Goal: Task Accomplishment & Management: Manage account settings

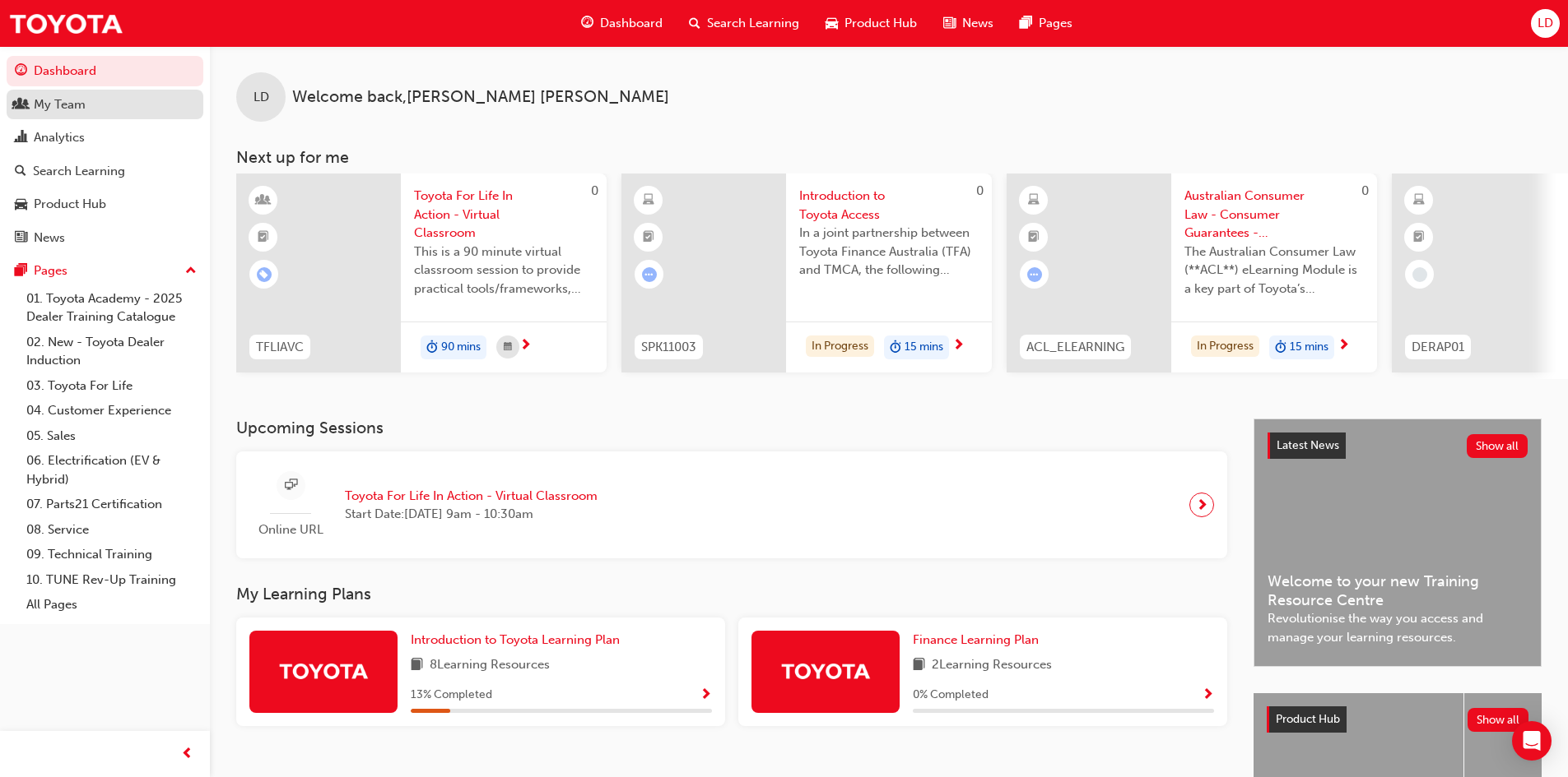
click at [65, 103] on div "My Team" at bounding box center [59, 105] width 52 height 19
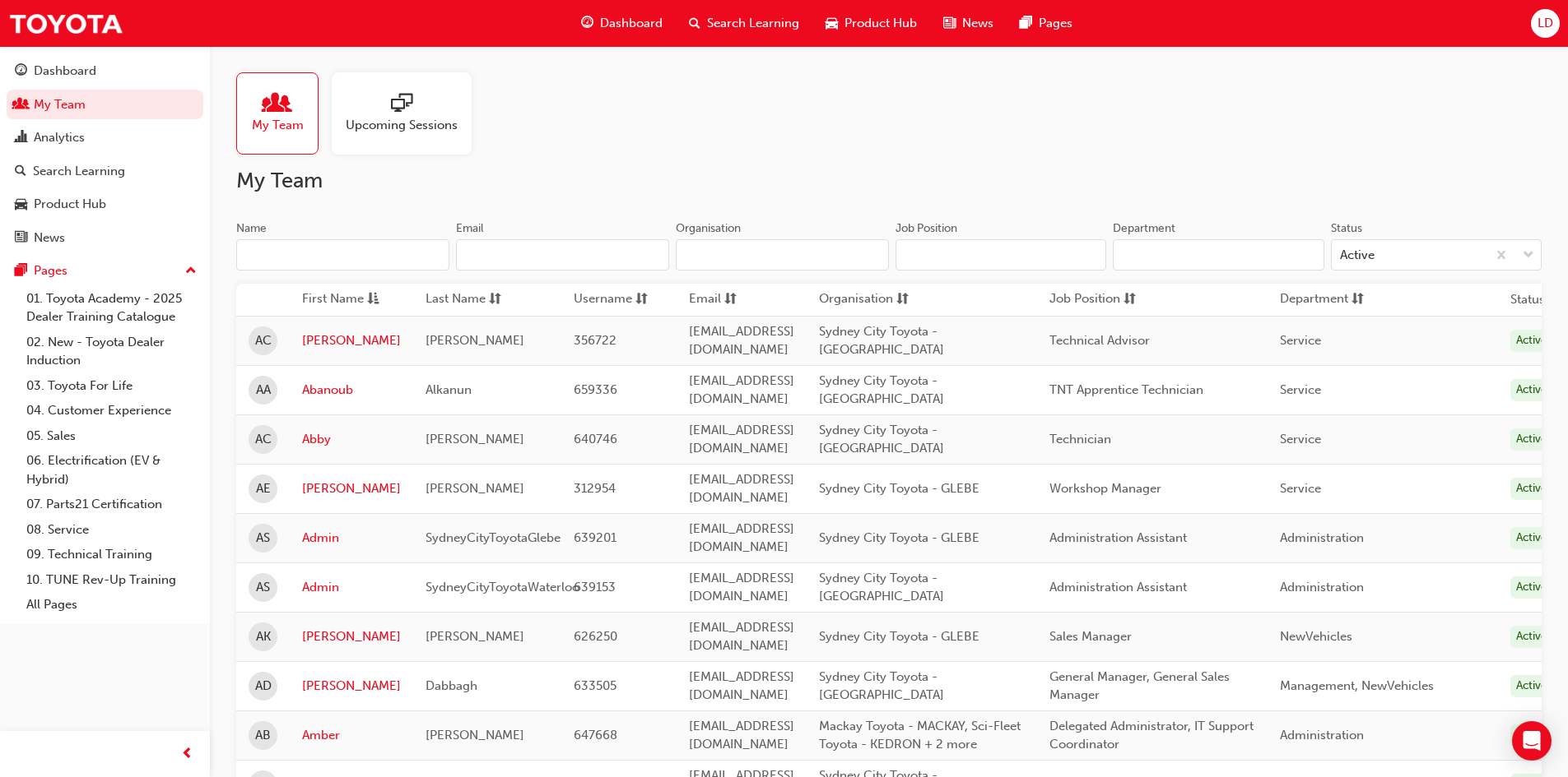
click at [786, 250] on input "Organisation" at bounding box center [782, 255] width 213 height 32
drag, startPoint x: 1158, startPoint y: 377, endPoint x: 957, endPoint y: 377, distance: 201.0
click at [957, 377] on td "Sydney City Toyota - [GEOGRAPHIC_DATA]" at bounding box center [921, 390] width 230 height 49
copy span "Sydney City Toyota - [GEOGRAPHIC_DATA]"
click at [750, 267] on input "Organisation" at bounding box center [782, 255] width 213 height 32
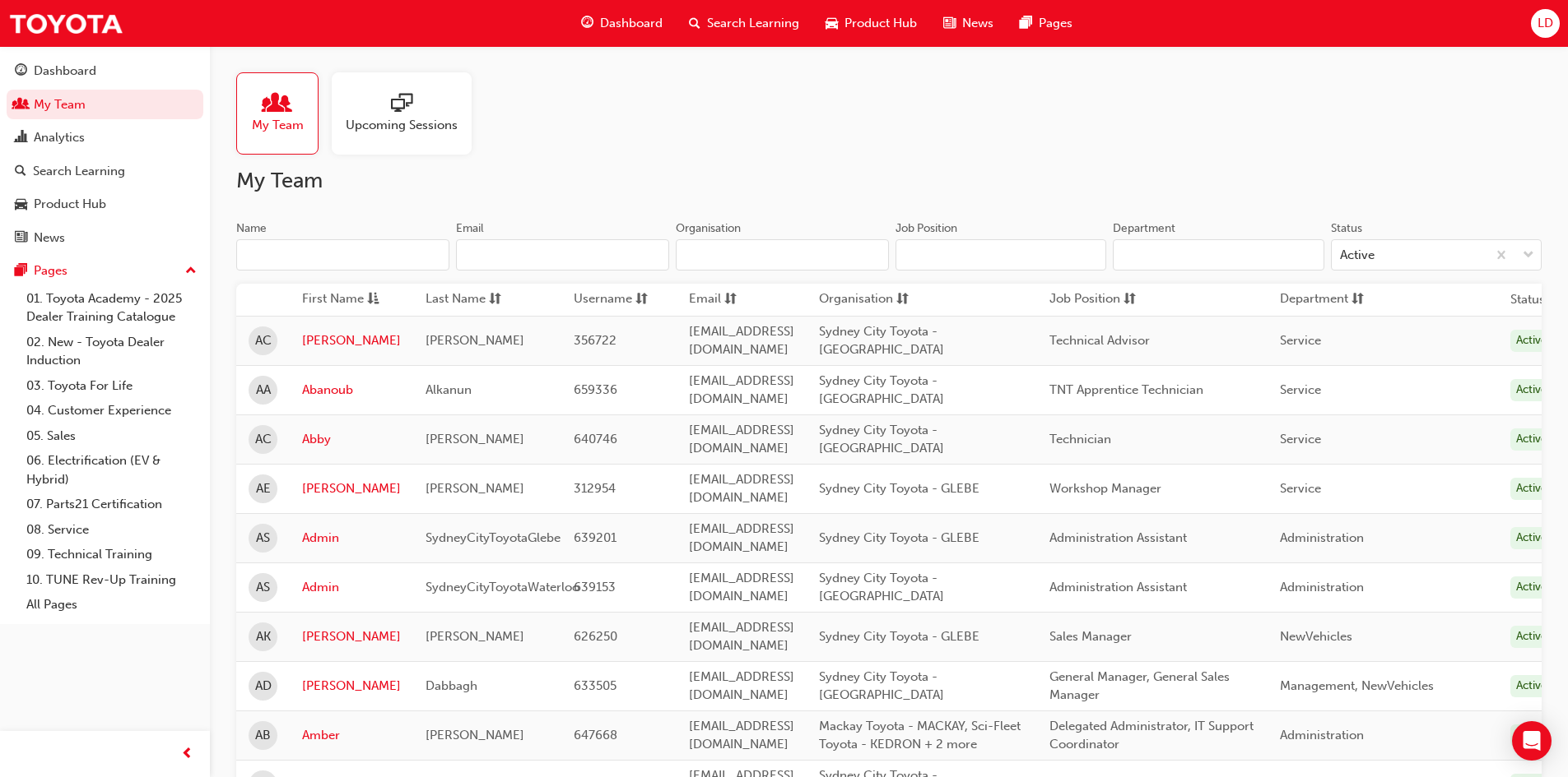
paste input "Sydney City Toyota - [GEOGRAPHIC_DATA]"
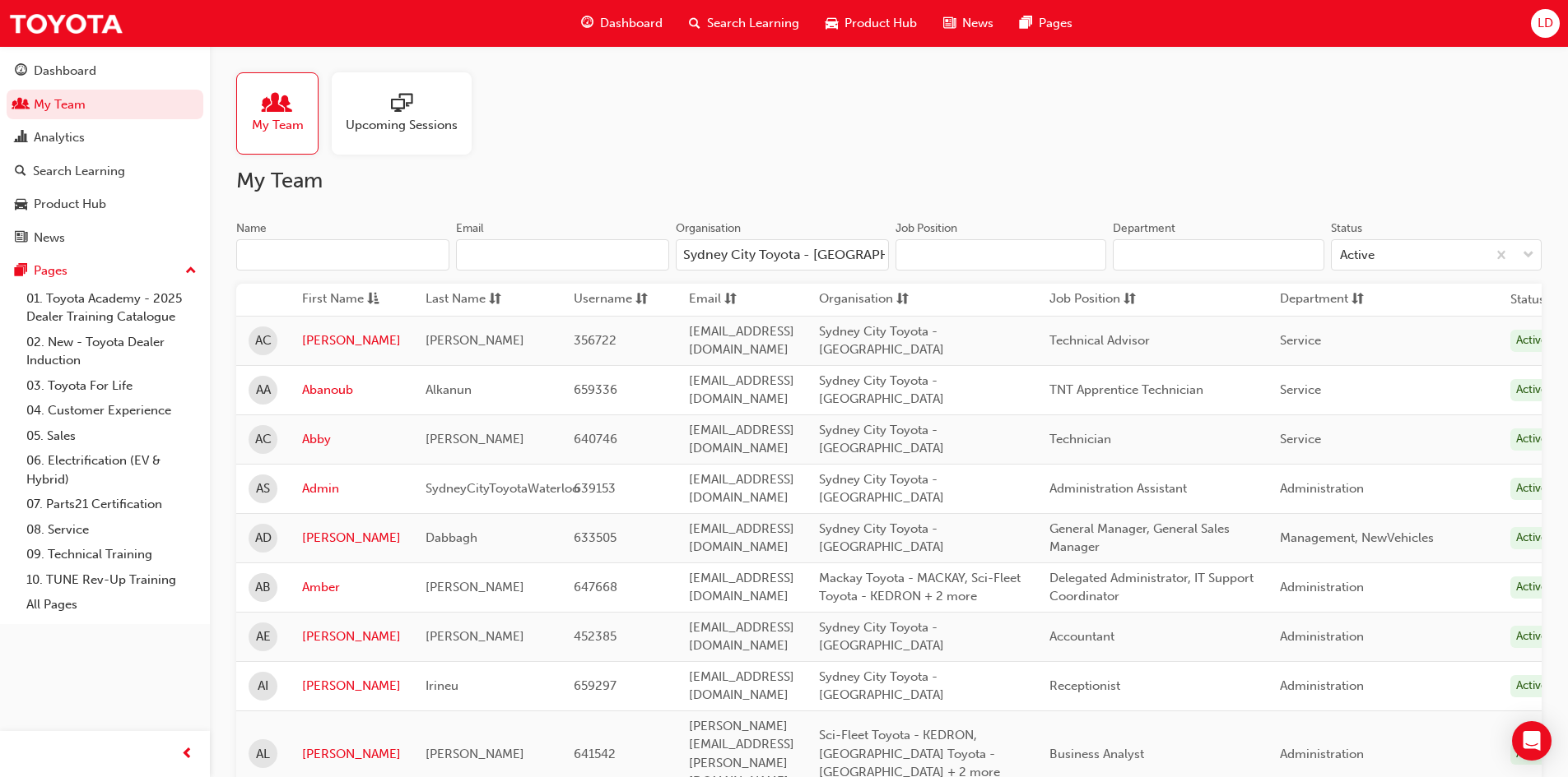
type input "Sydney City Toyota - [GEOGRAPHIC_DATA]"
click at [908, 298] on span "sorting-icon" at bounding box center [902, 299] width 12 height 20
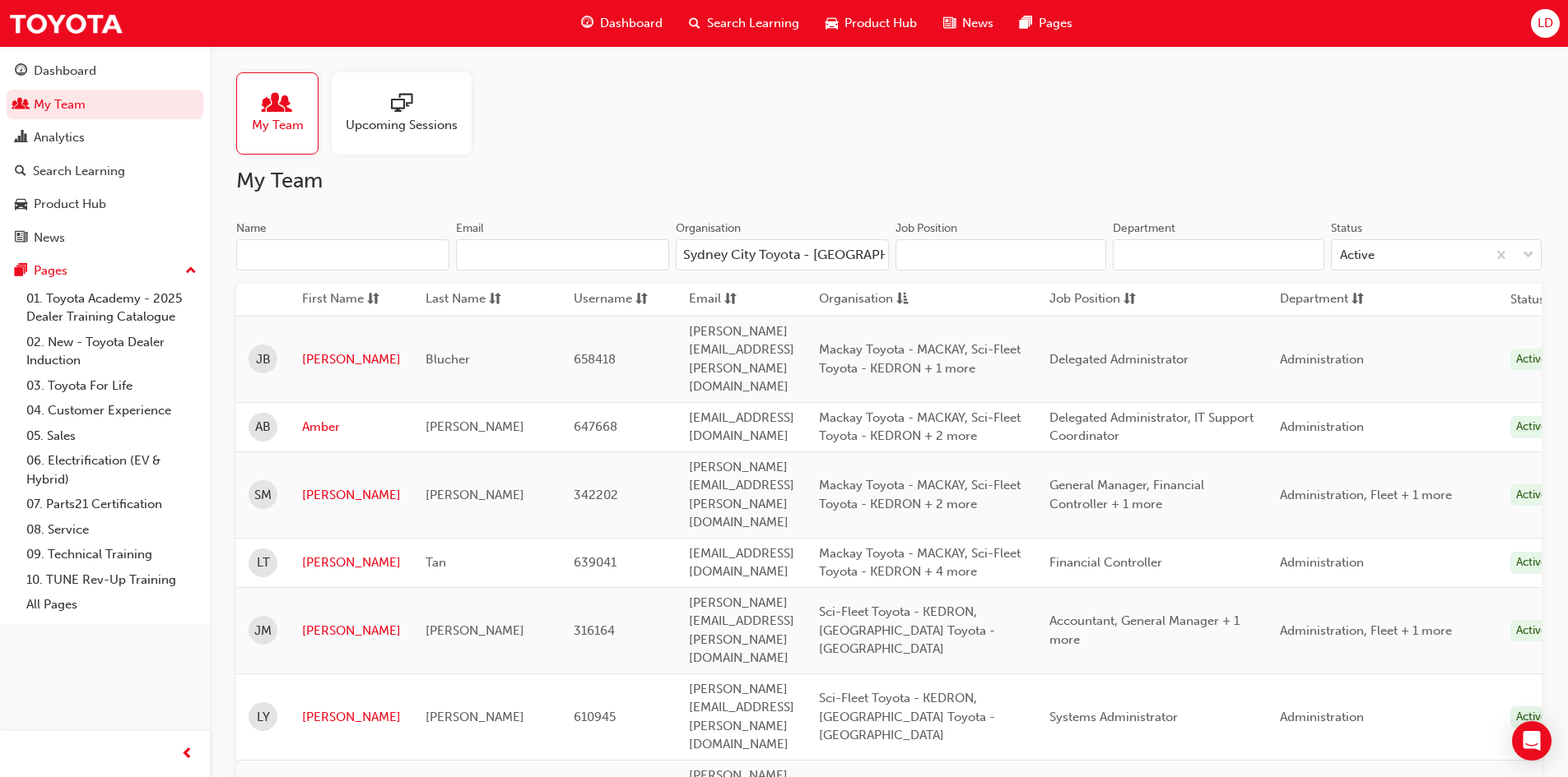
click at [908, 298] on span "asc-icon" at bounding box center [902, 299] width 12 height 20
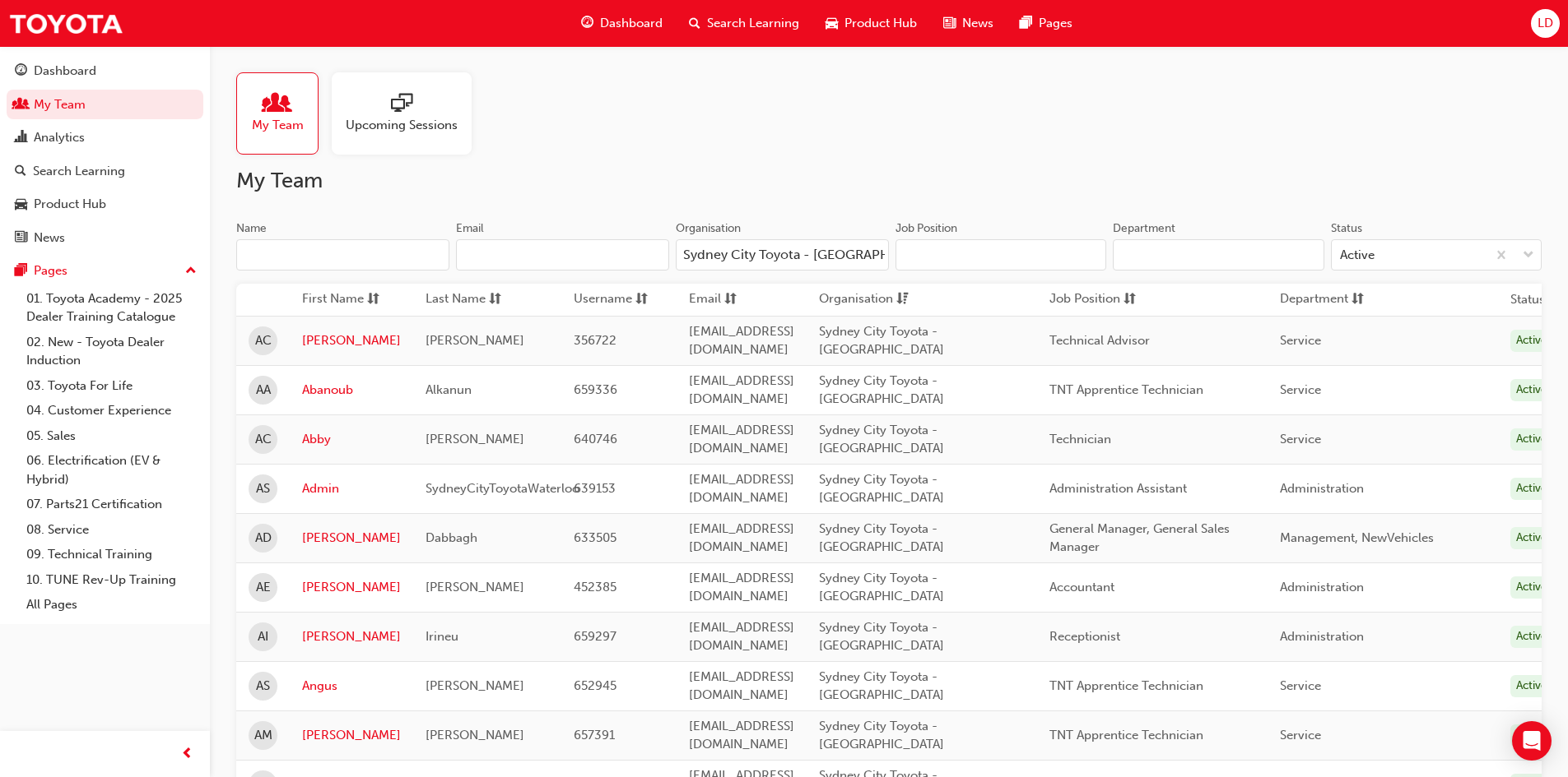
click at [496, 300] on div "Last Name" at bounding box center [470, 299] width 90 height 20
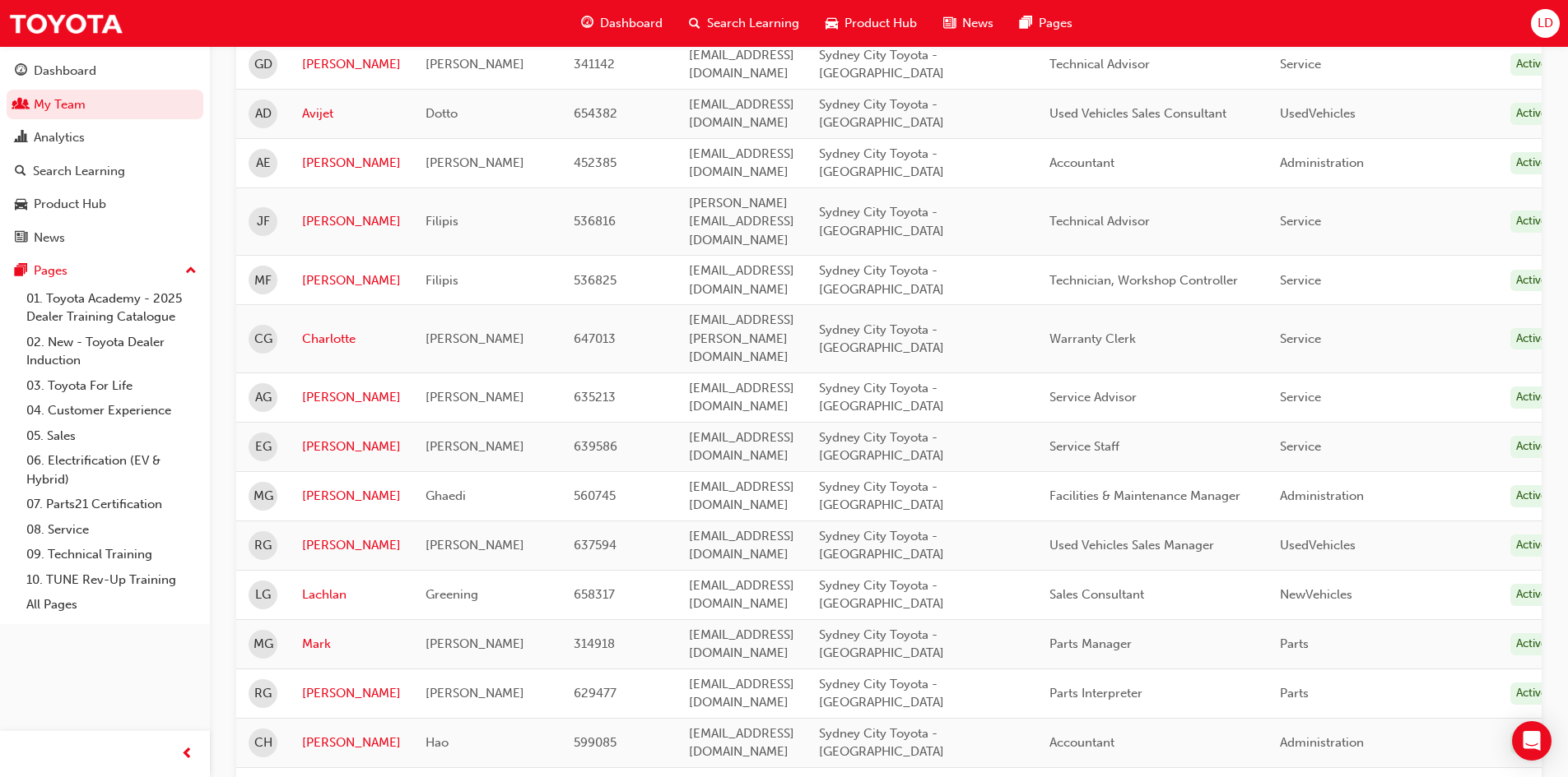
scroll to position [1853, 0]
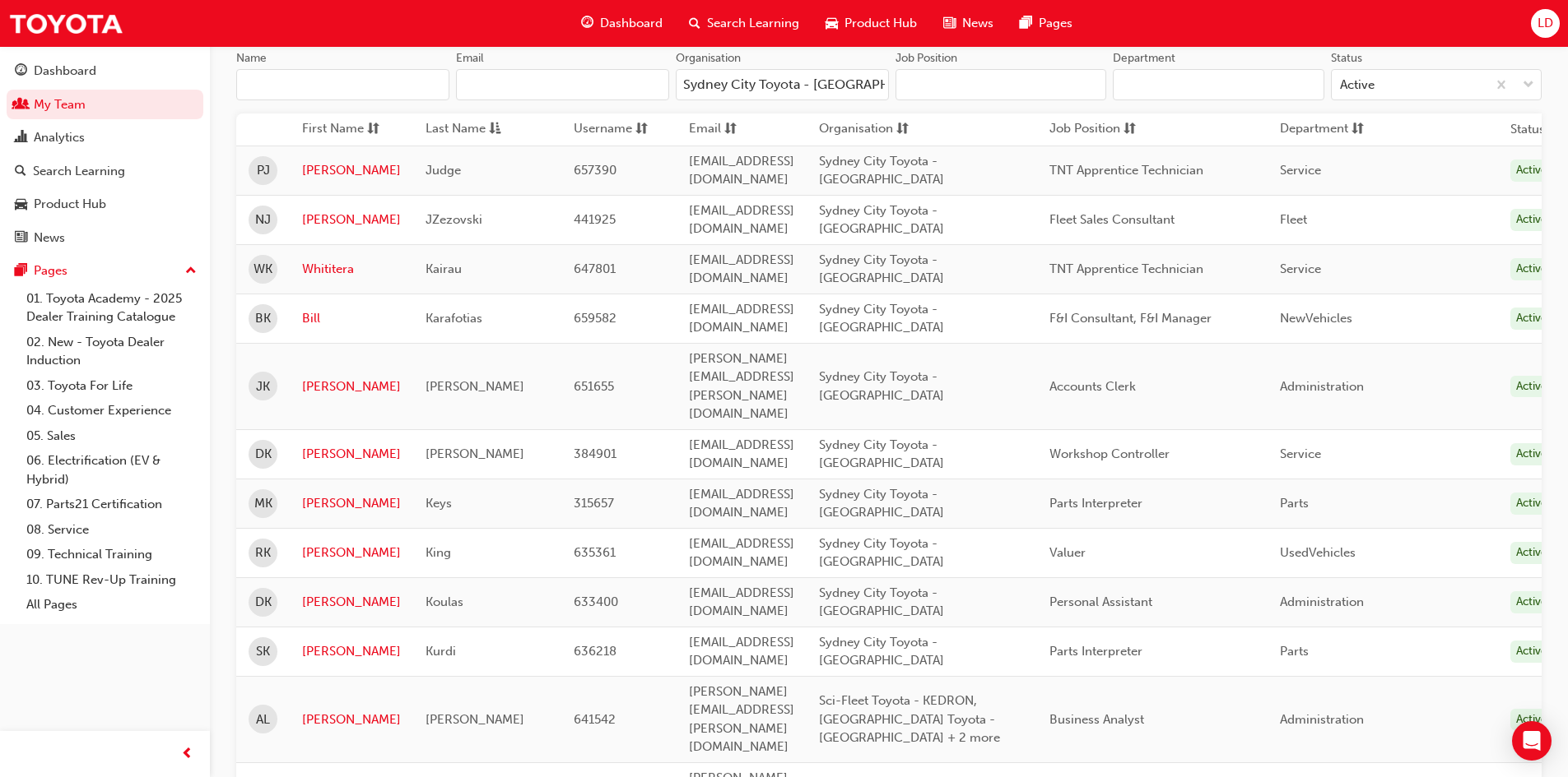
scroll to position [141, 0]
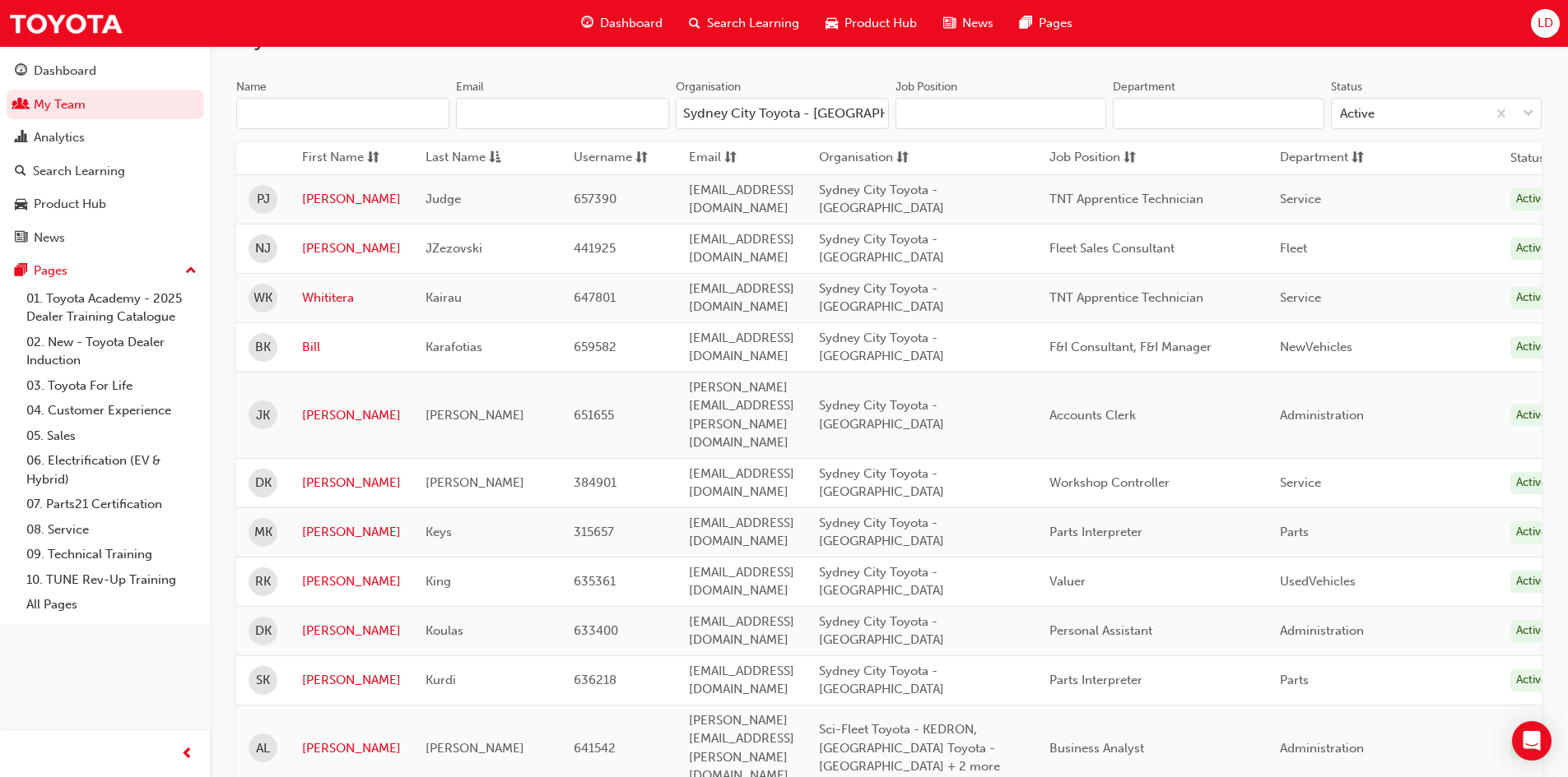
click at [336, 161] on span "First Name" at bounding box center [333, 158] width 61 height 20
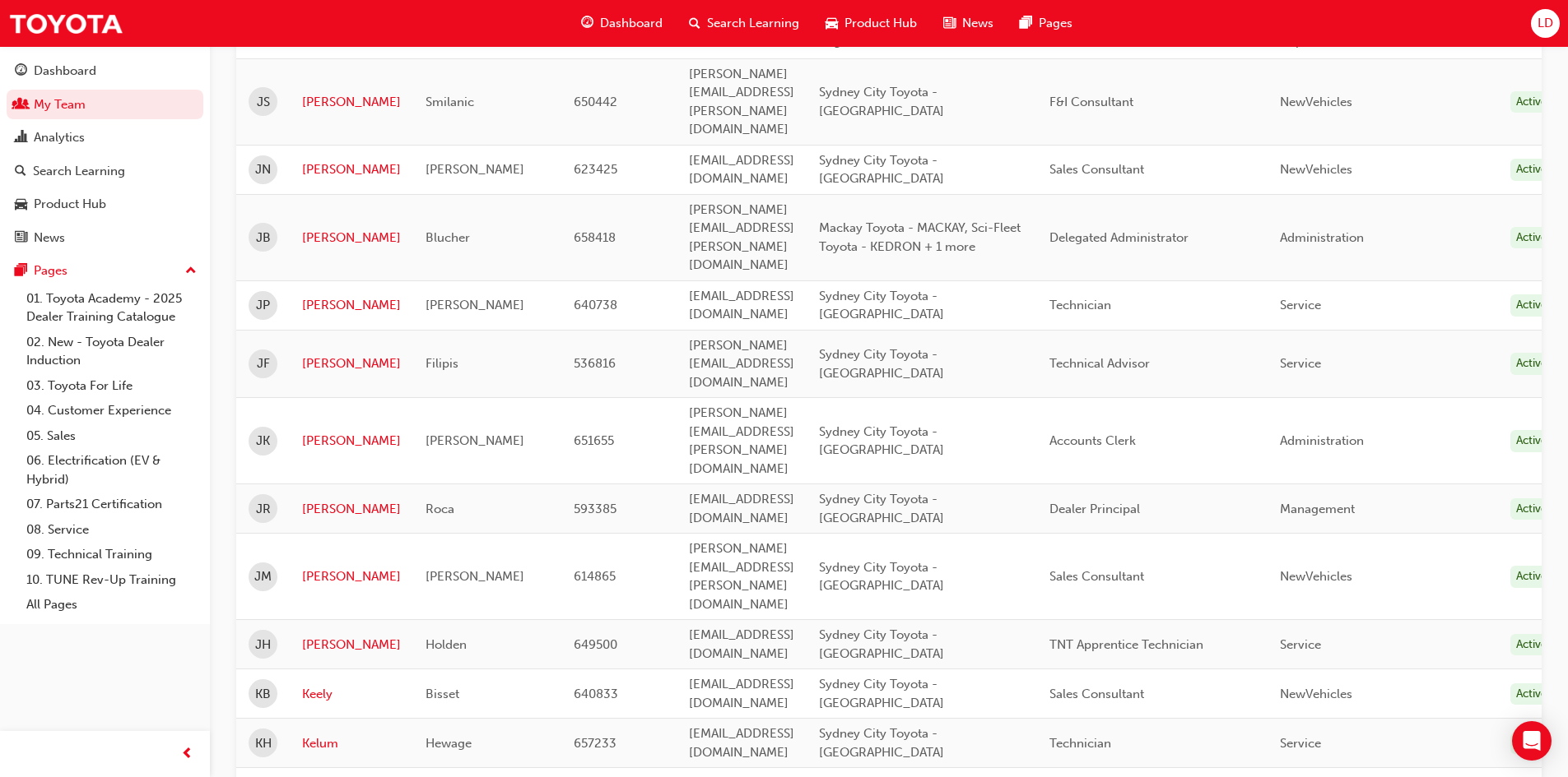
scroll to position [261, 0]
